Goal: Task Accomplishment & Management: Complete application form

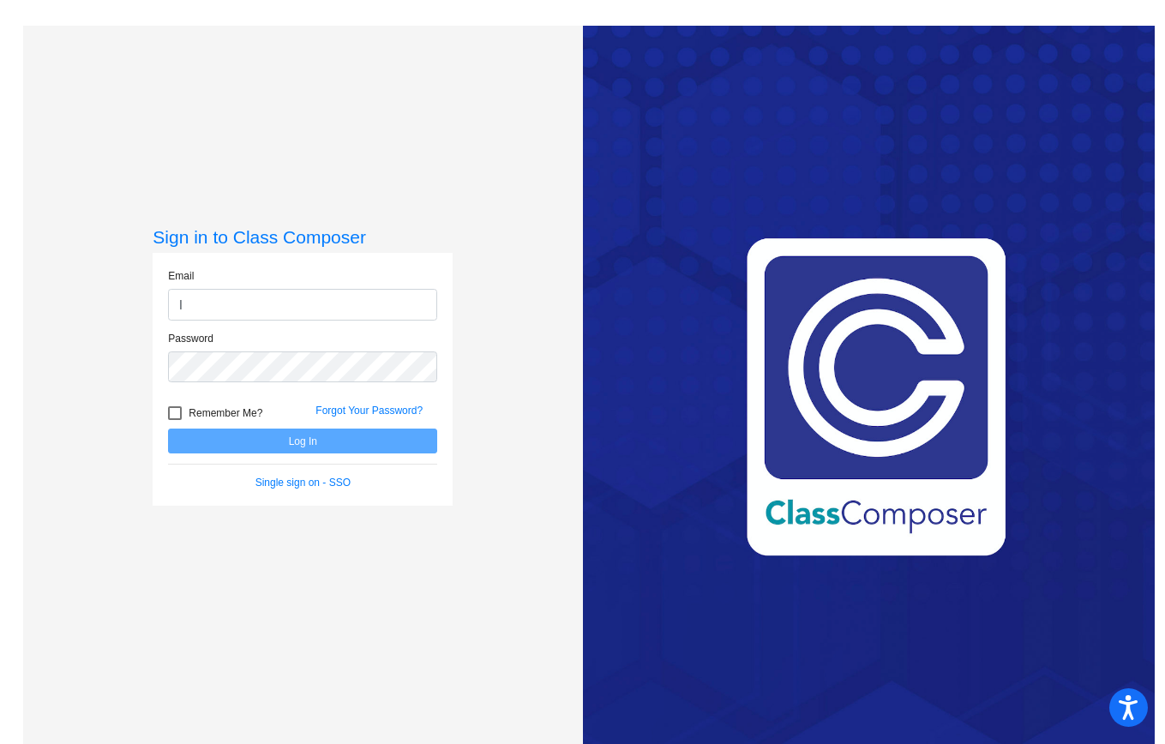
type input "[EMAIL_ADDRESS][DOMAIN_NAME]"
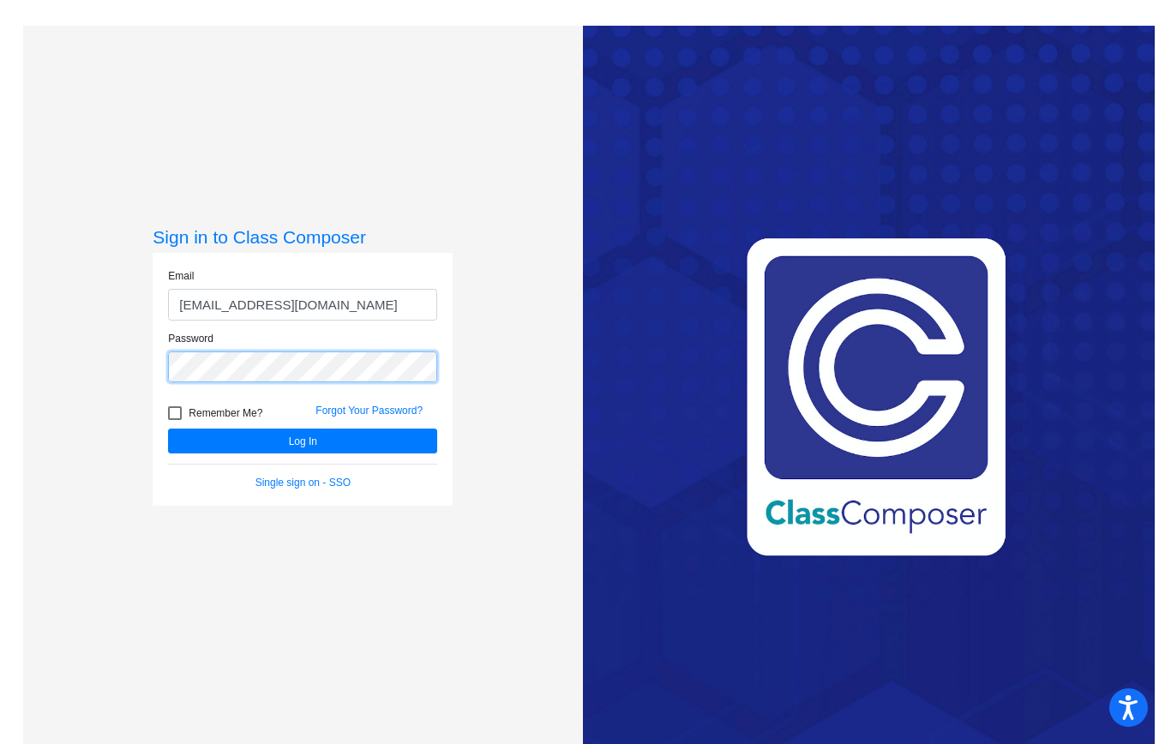
click at [168, 429] on button "Log In" at bounding box center [302, 441] width 269 height 25
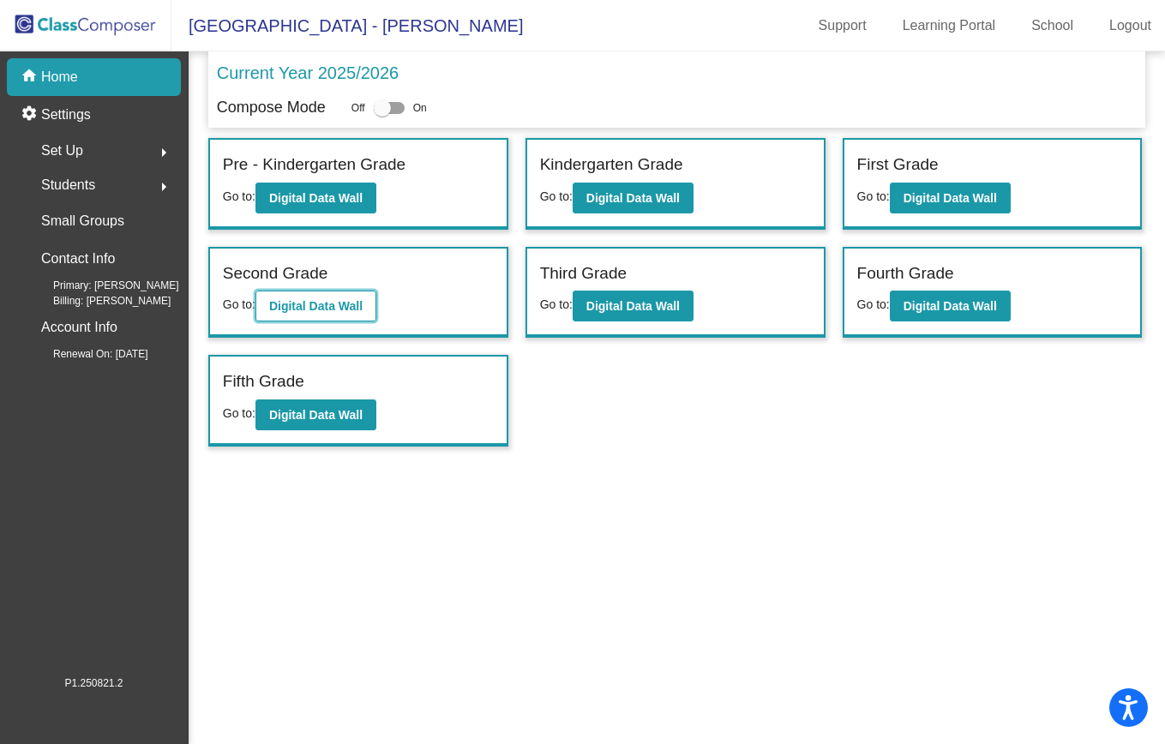
click at [370, 303] on button "Digital Data Wall" at bounding box center [315, 306] width 121 height 31
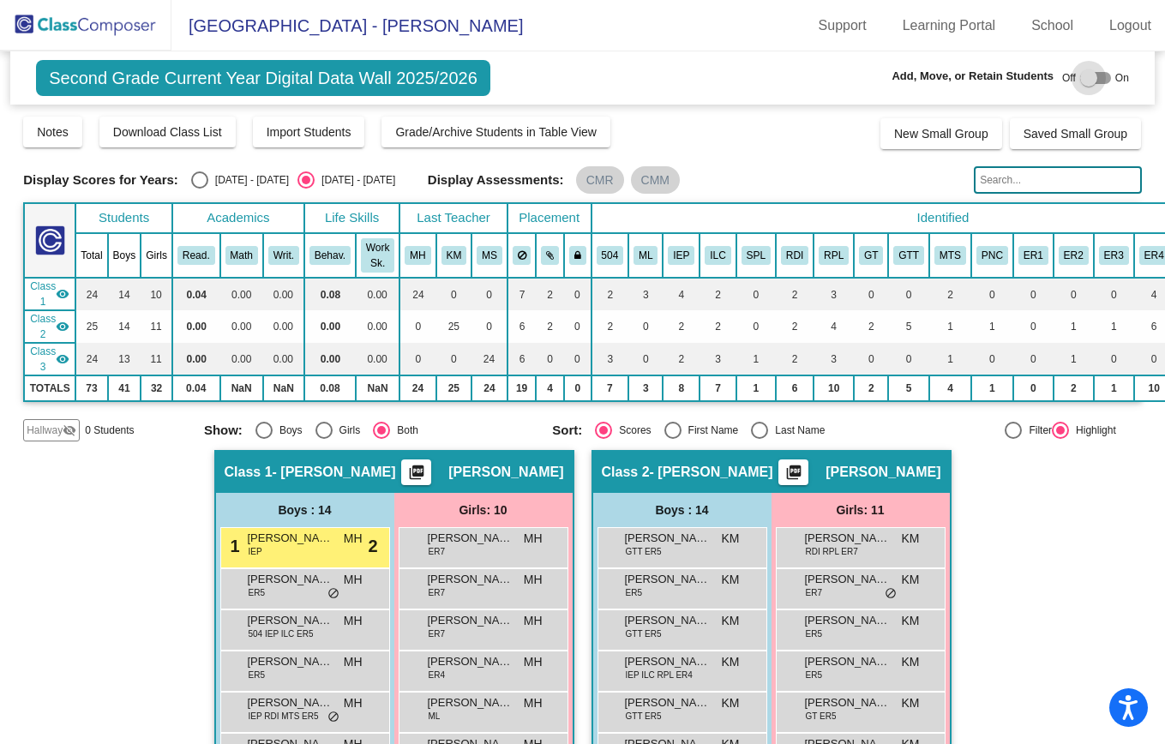
click at [1095, 77] on div at bounding box center [1095, 78] width 31 height 12
checkbox input "true"
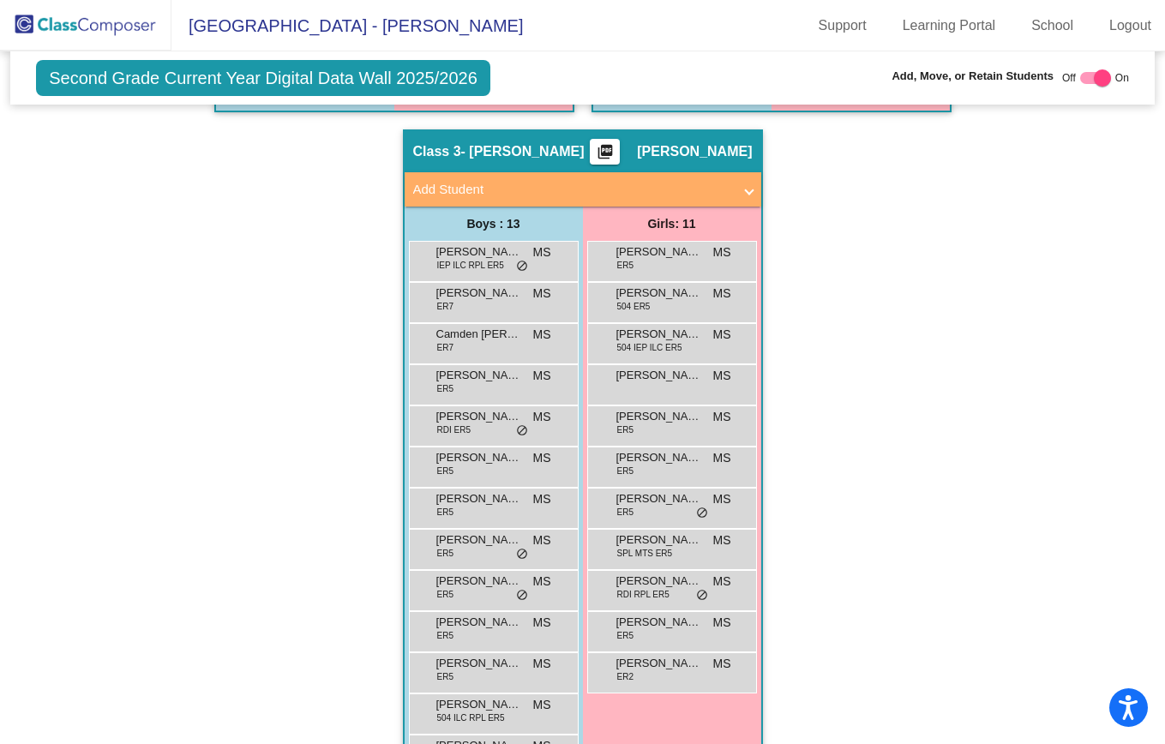
scroll to position [1072, 0]
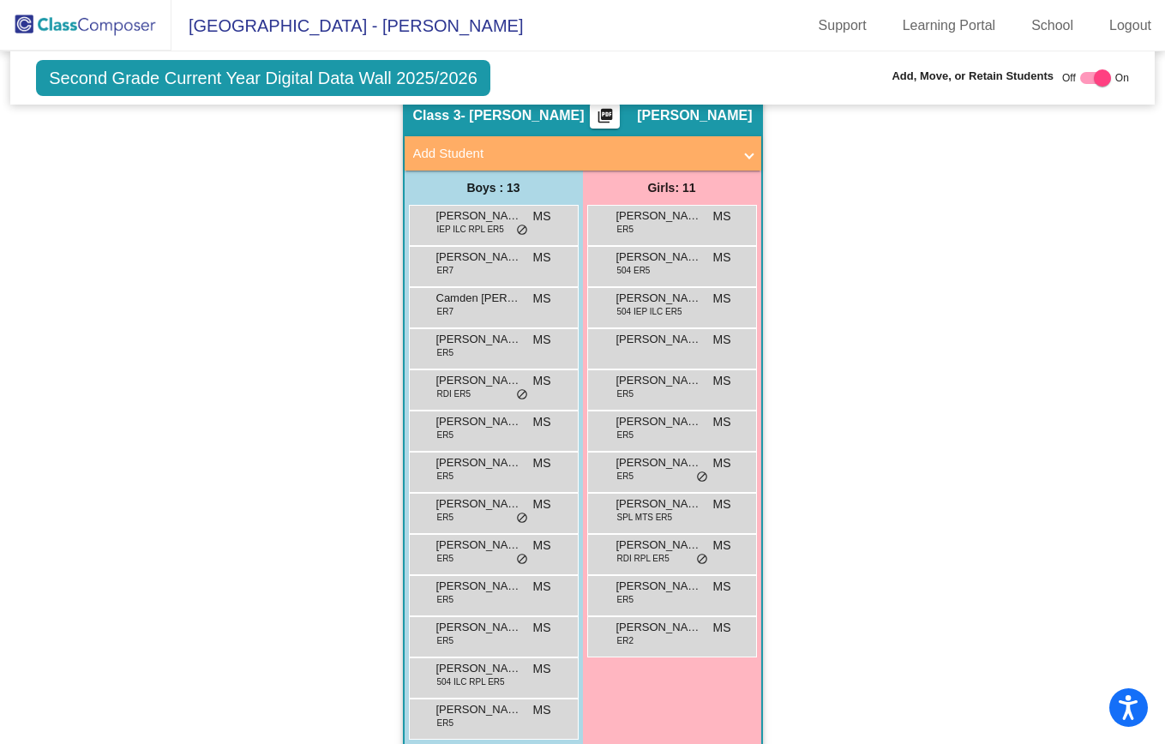
click at [458, 160] on mat-panel-title "Add Student" at bounding box center [572, 154] width 319 height 20
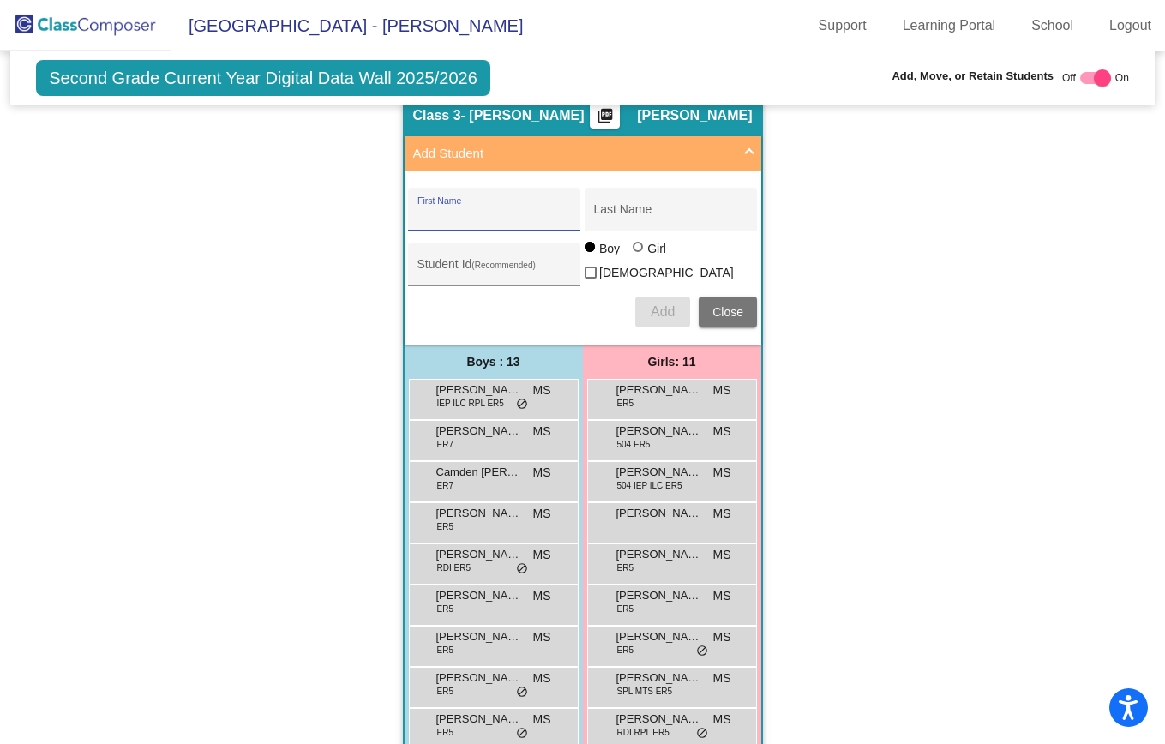
click at [463, 213] on input "First Name" at bounding box center [495, 216] width 154 height 14
paste input "Ziggy"
type input "Ziggy"
click at [631, 206] on div "Last Name" at bounding box center [671, 214] width 154 height 35
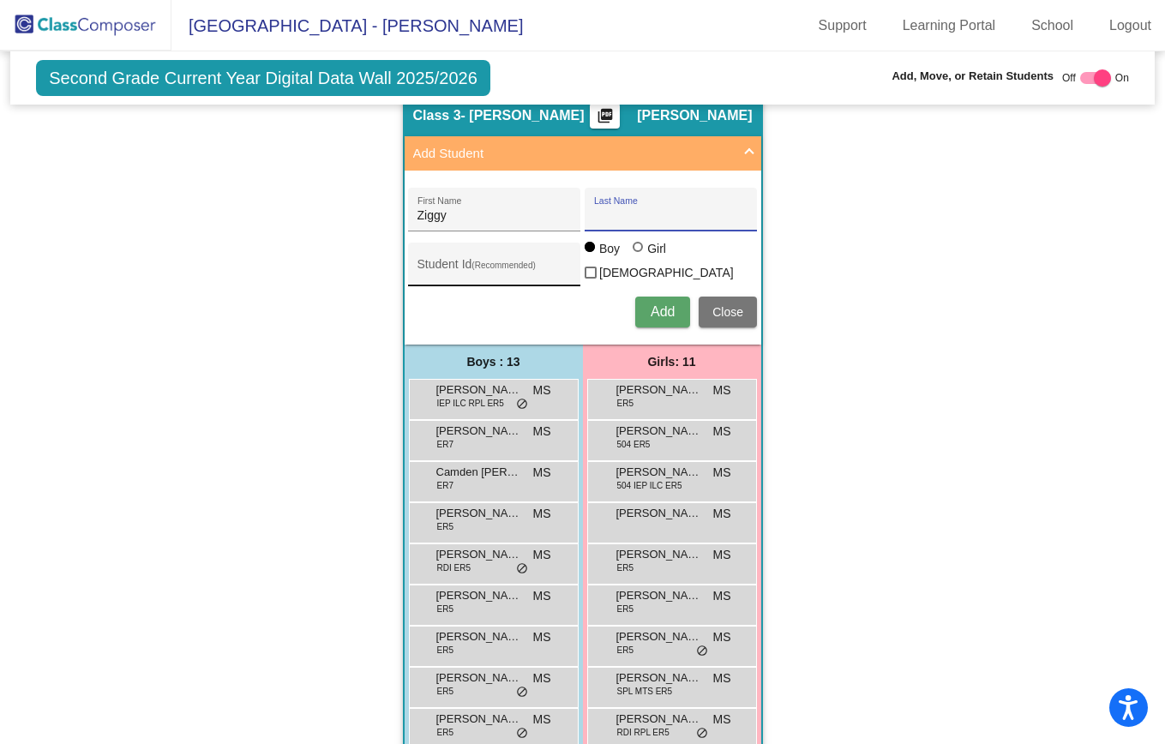
paste input "[PERSON_NAME]"
type input "[PERSON_NAME]"
click at [541, 266] on input "Student Id (Recommended)" at bounding box center [495, 271] width 154 height 14
paste input "30020877"
type input "30020877"
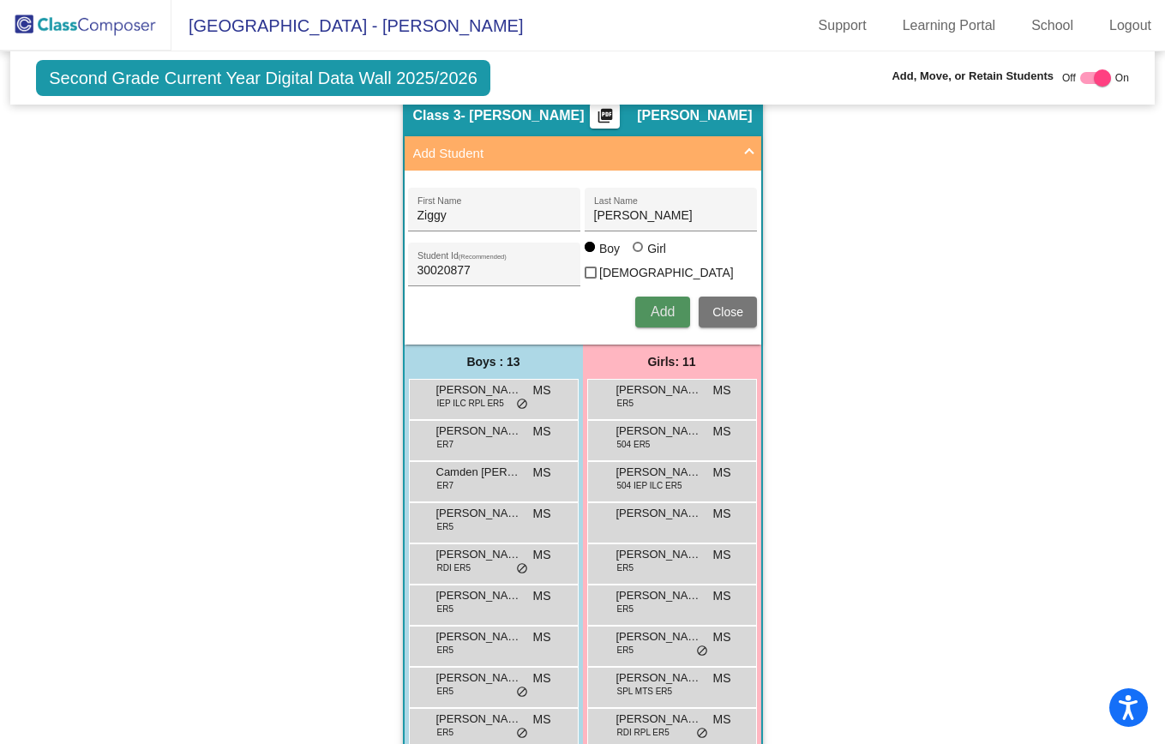
click at [663, 313] on span "Add" at bounding box center [663, 311] width 24 height 15
click at [732, 311] on span "Close" at bounding box center [727, 312] width 31 height 14
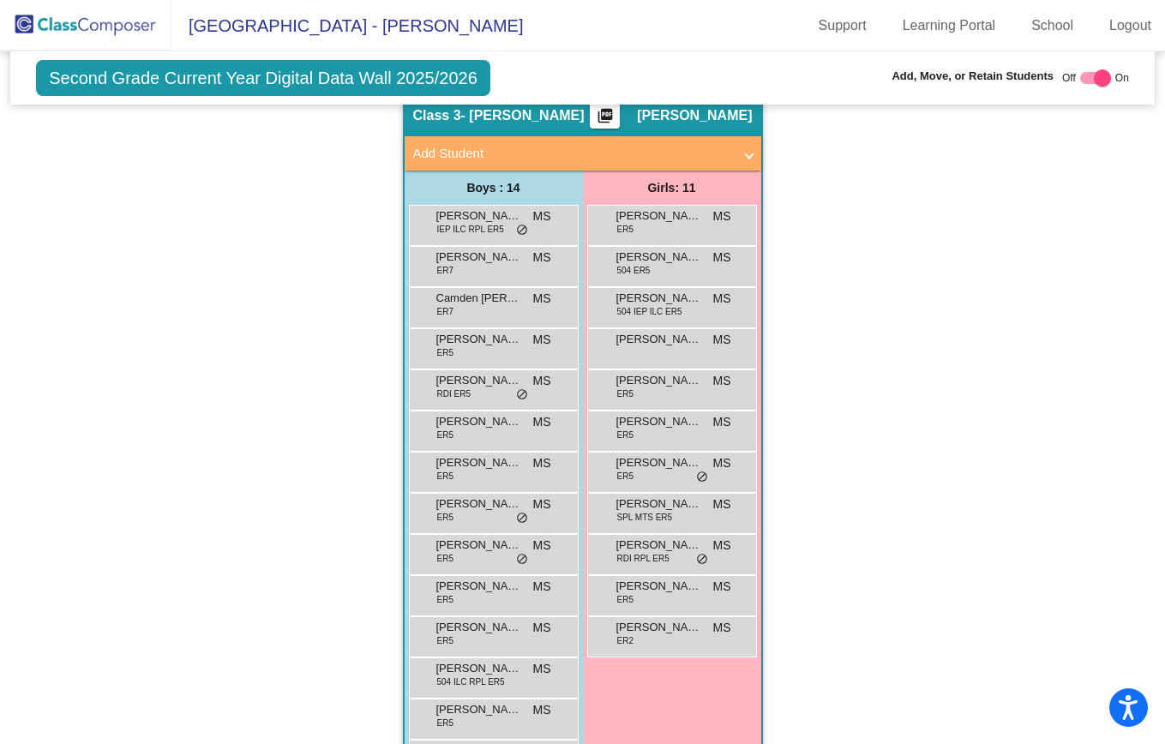
click at [1080, 76] on div at bounding box center [1095, 78] width 31 height 12
checkbox input "false"
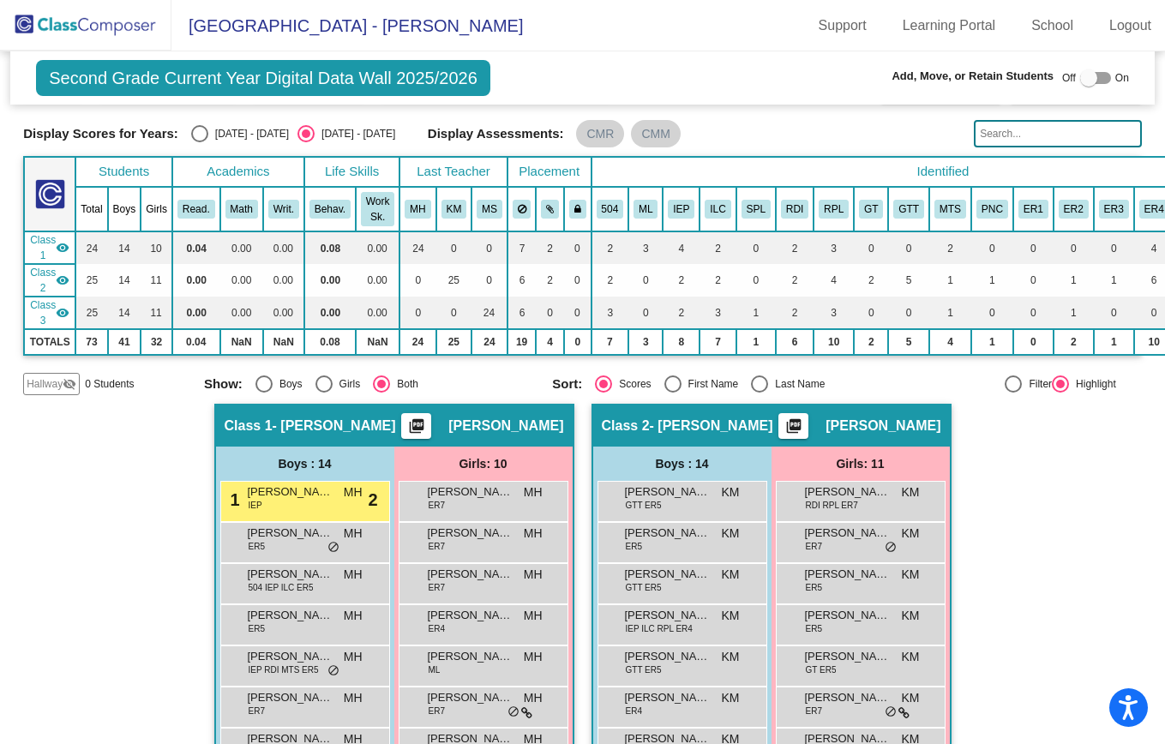
scroll to position [0, 0]
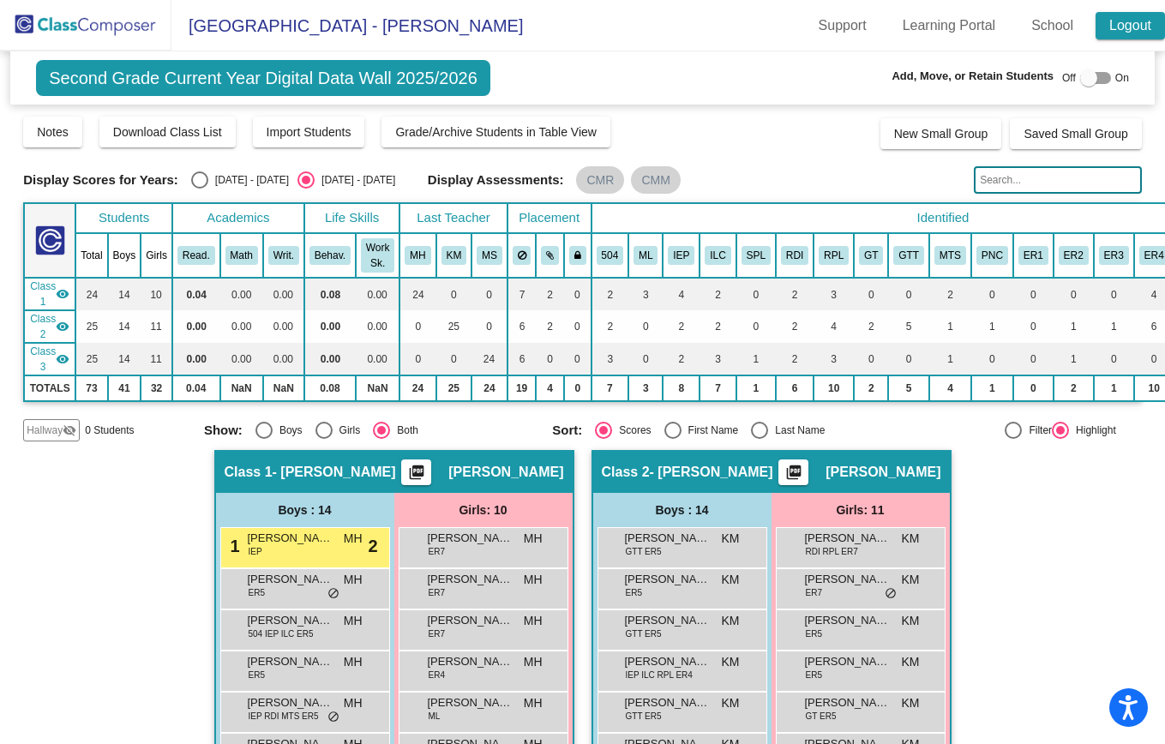
click at [1128, 31] on link "Logout" at bounding box center [1130, 25] width 69 height 27
